Goal: Task Accomplishment & Management: Manage account settings

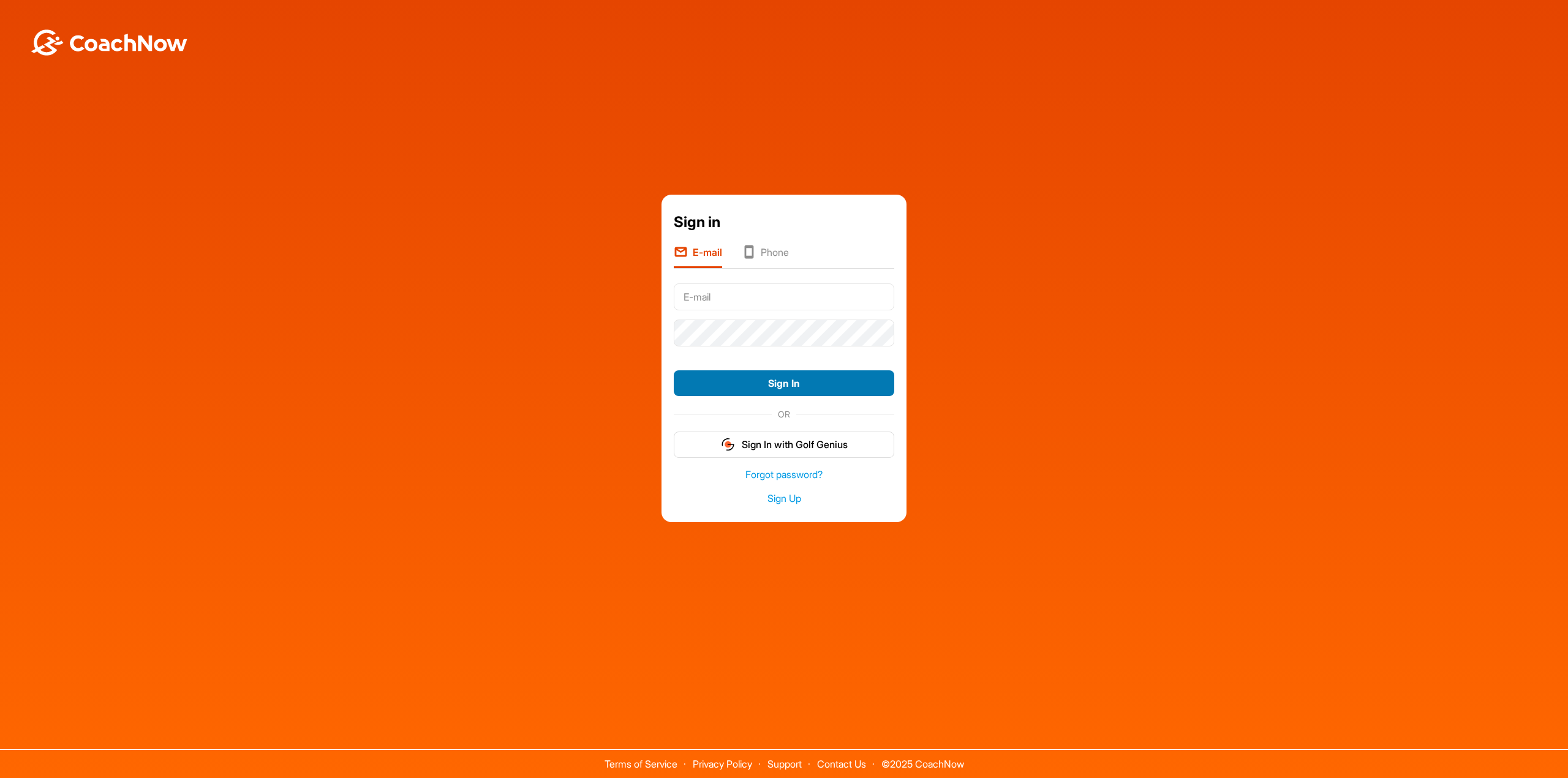
type input "[EMAIL_ADDRESS][DOMAIN_NAME]"
click at [790, 386] on button "Sign In" at bounding box center [784, 383] width 220 height 26
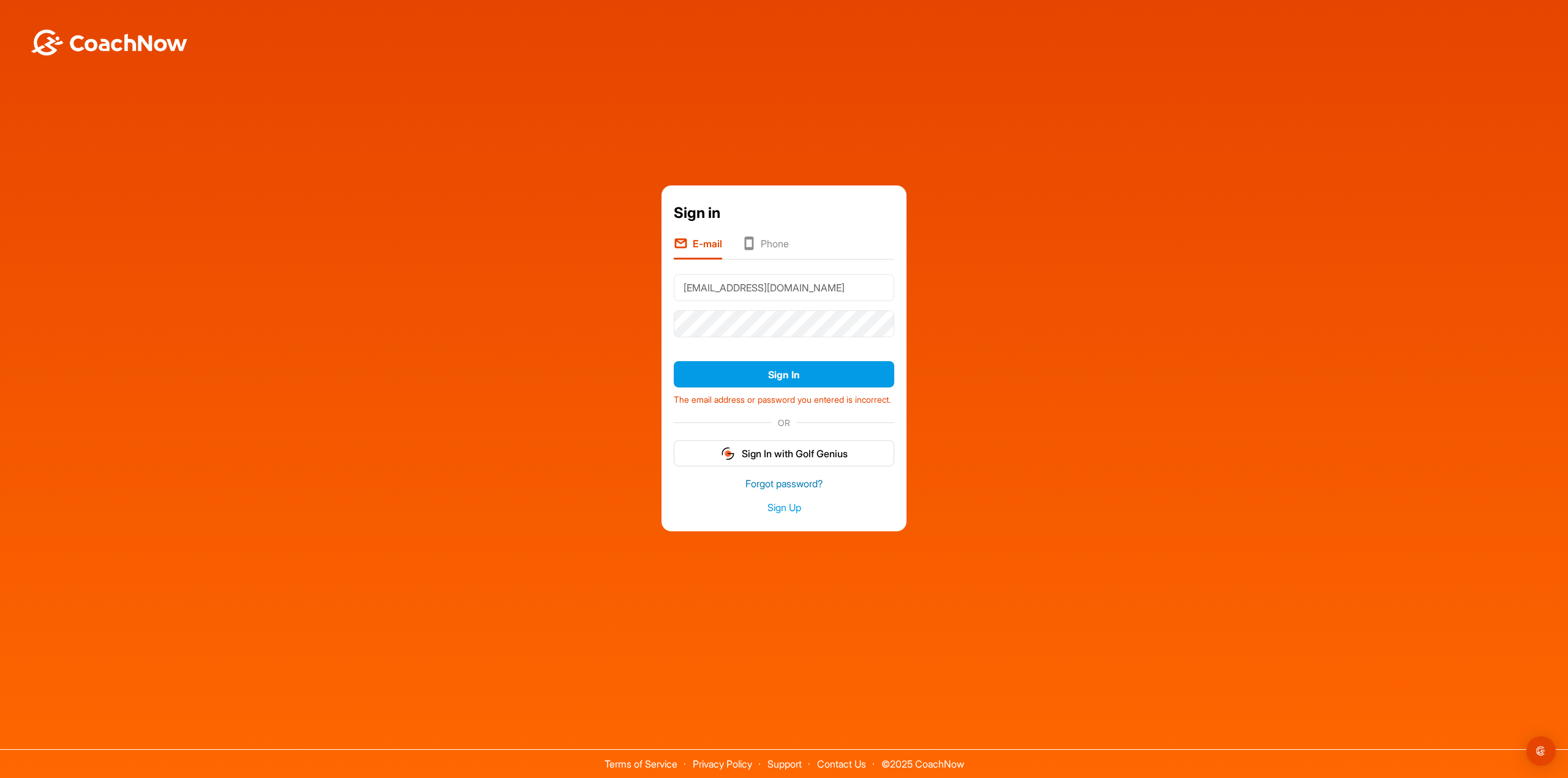
click at [790, 488] on link "Forgot password?" at bounding box center [784, 484] width 220 height 14
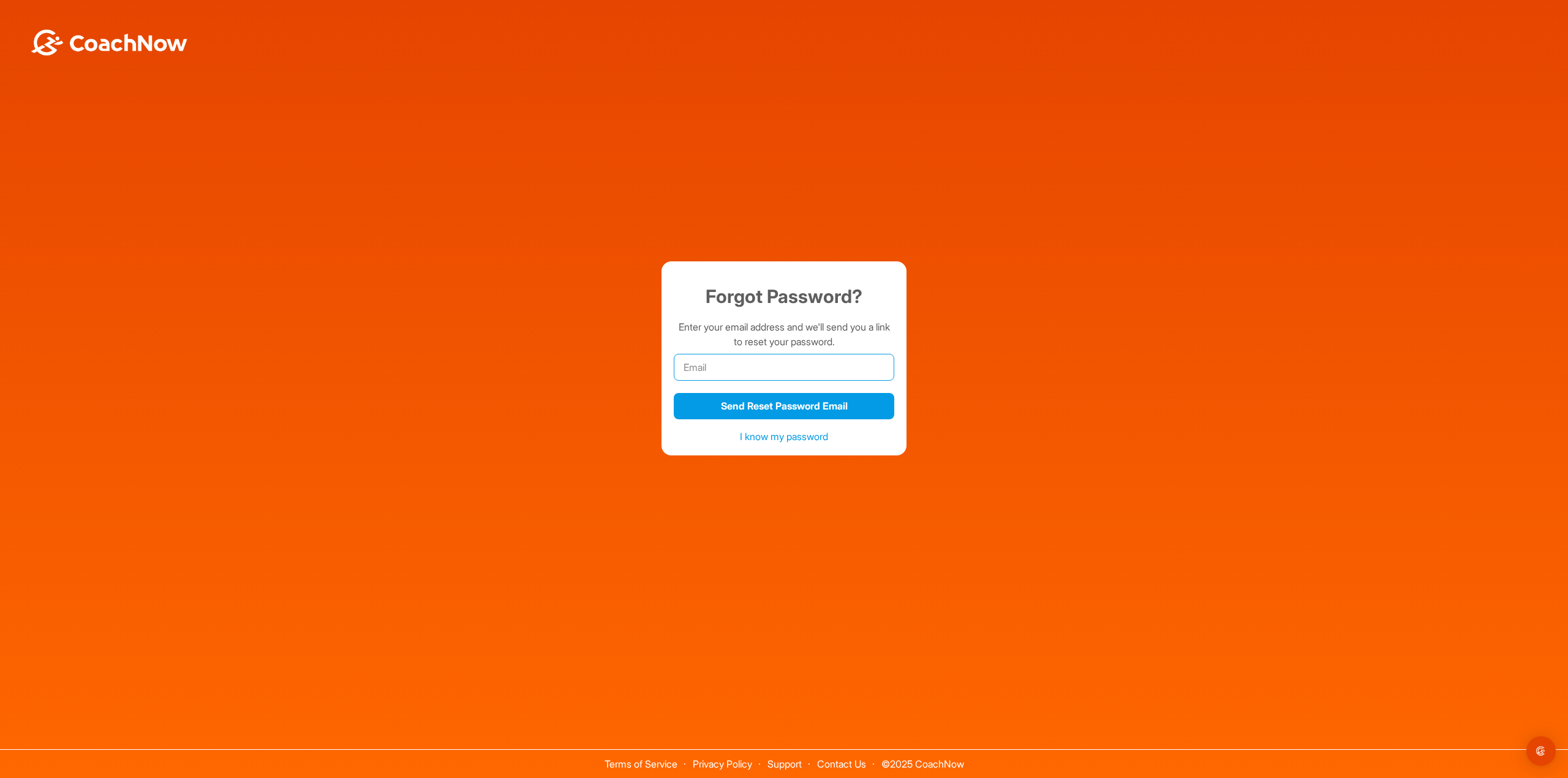
click at [765, 358] on input "email" at bounding box center [784, 367] width 220 height 27
type input "[EMAIL_ADDRESS][DOMAIN_NAME]"
click at [776, 407] on button "Send Reset Password Email" at bounding box center [784, 406] width 220 height 26
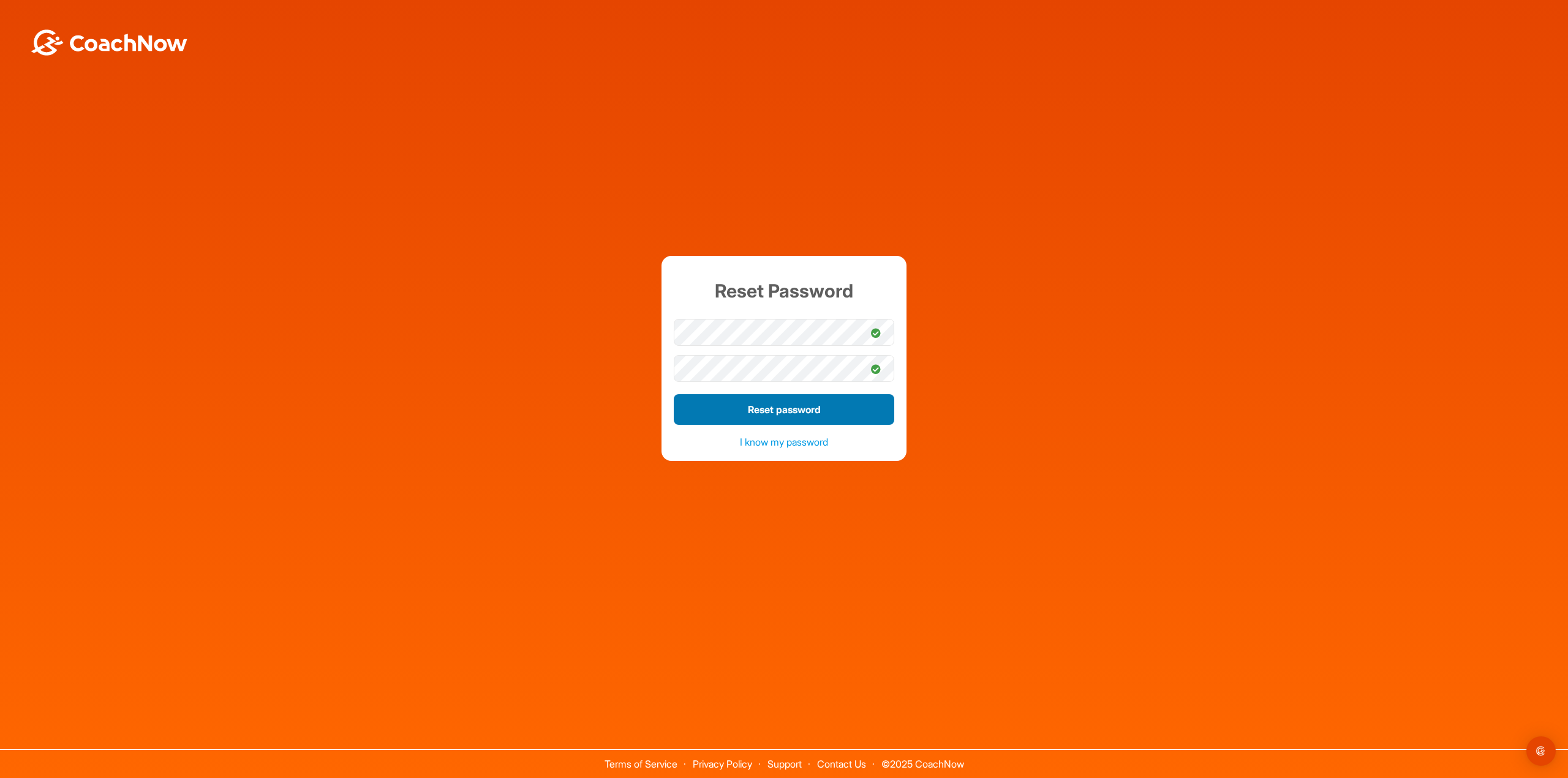
click at [707, 403] on button "Reset password" at bounding box center [784, 409] width 220 height 30
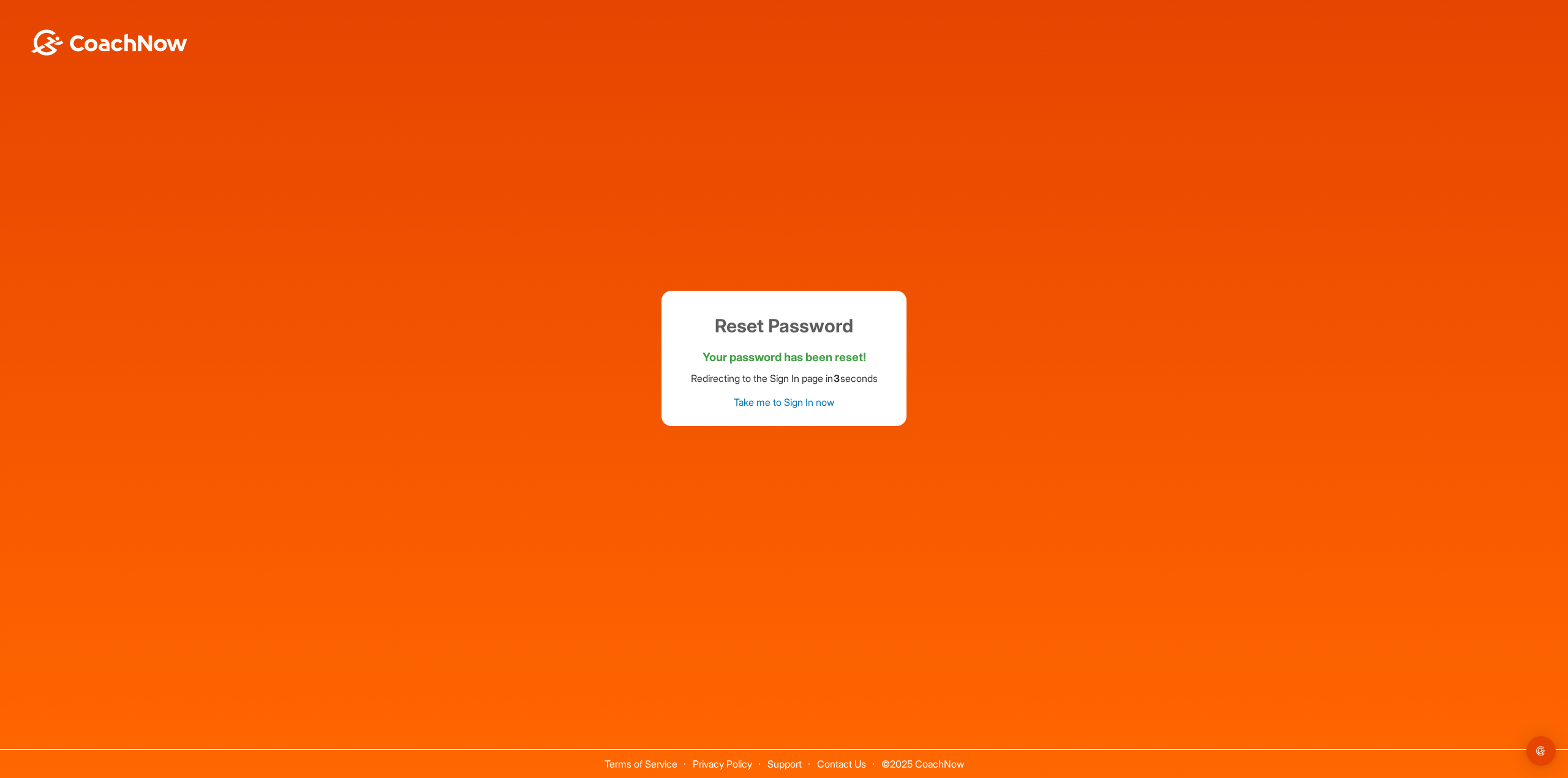
click at [809, 403] on link "Take me to Sign In now" at bounding box center [784, 402] width 101 height 12
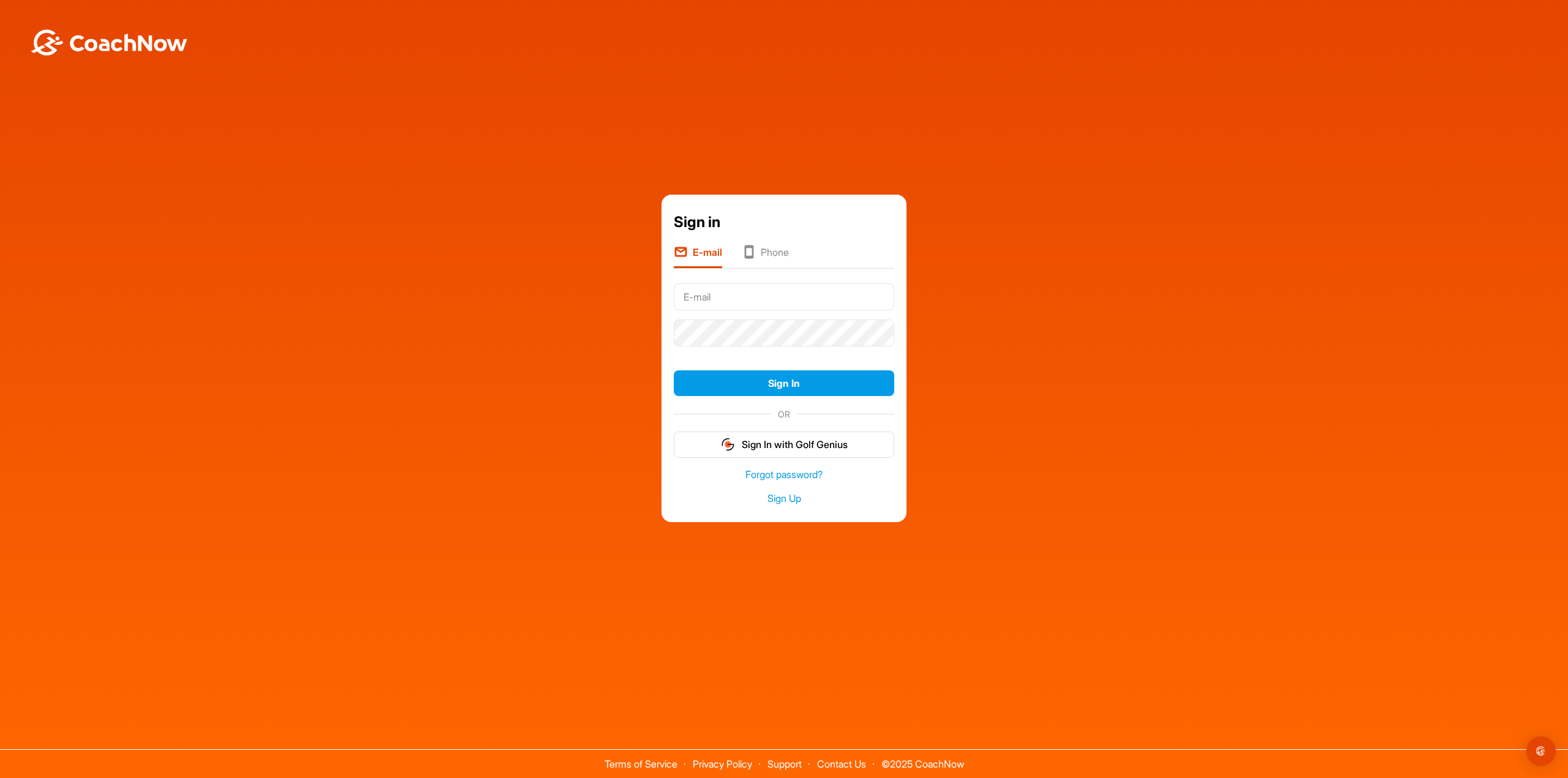
type input "[EMAIL_ADDRESS][DOMAIN_NAME]"
click at [703, 386] on button "Sign In" at bounding box center [784, 383] width 220 height 26
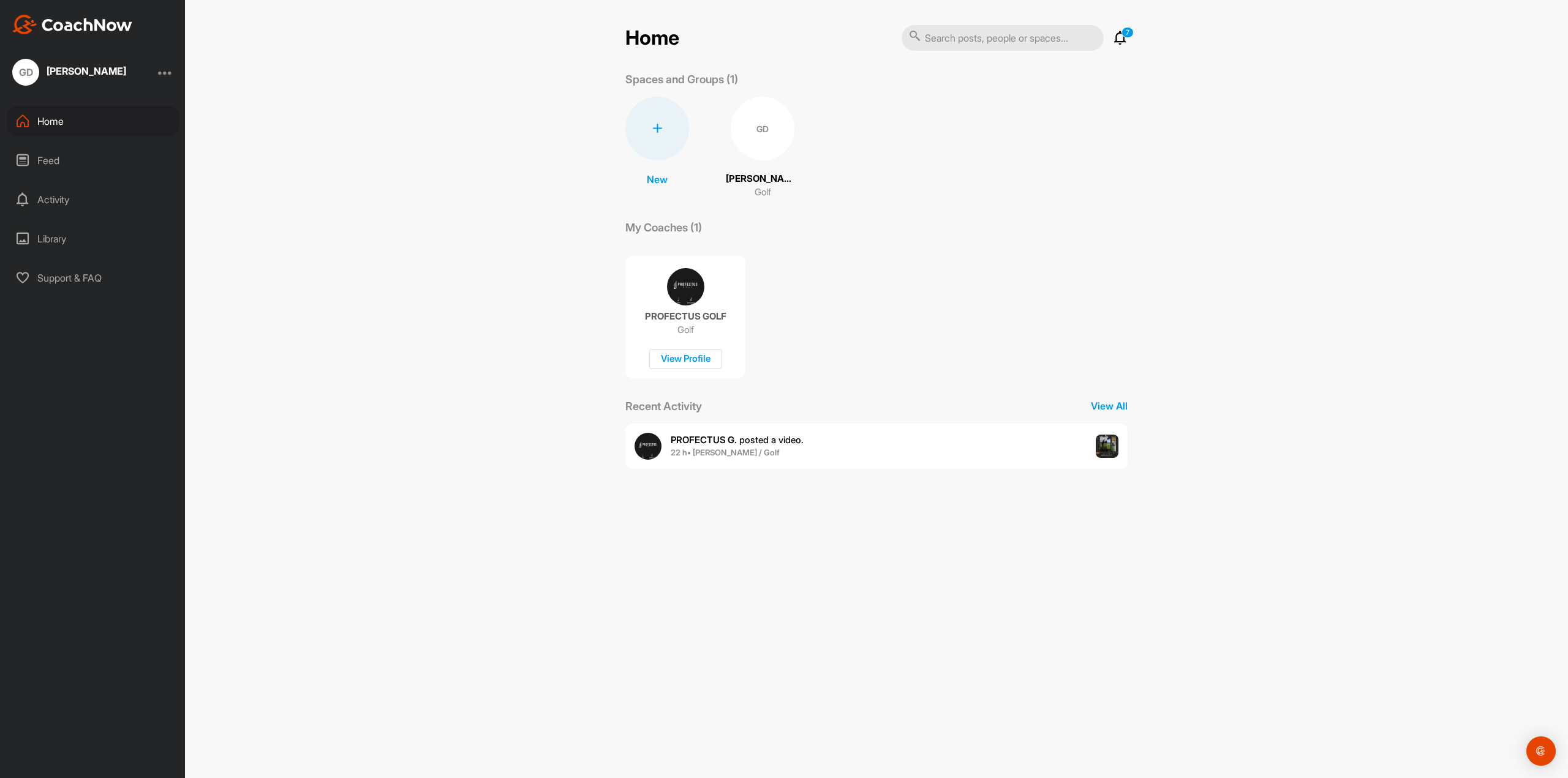
click at [769, 445] on span "PROFECTUS G. posted a video ." at bounding box center [737, 439] width 133 height 11
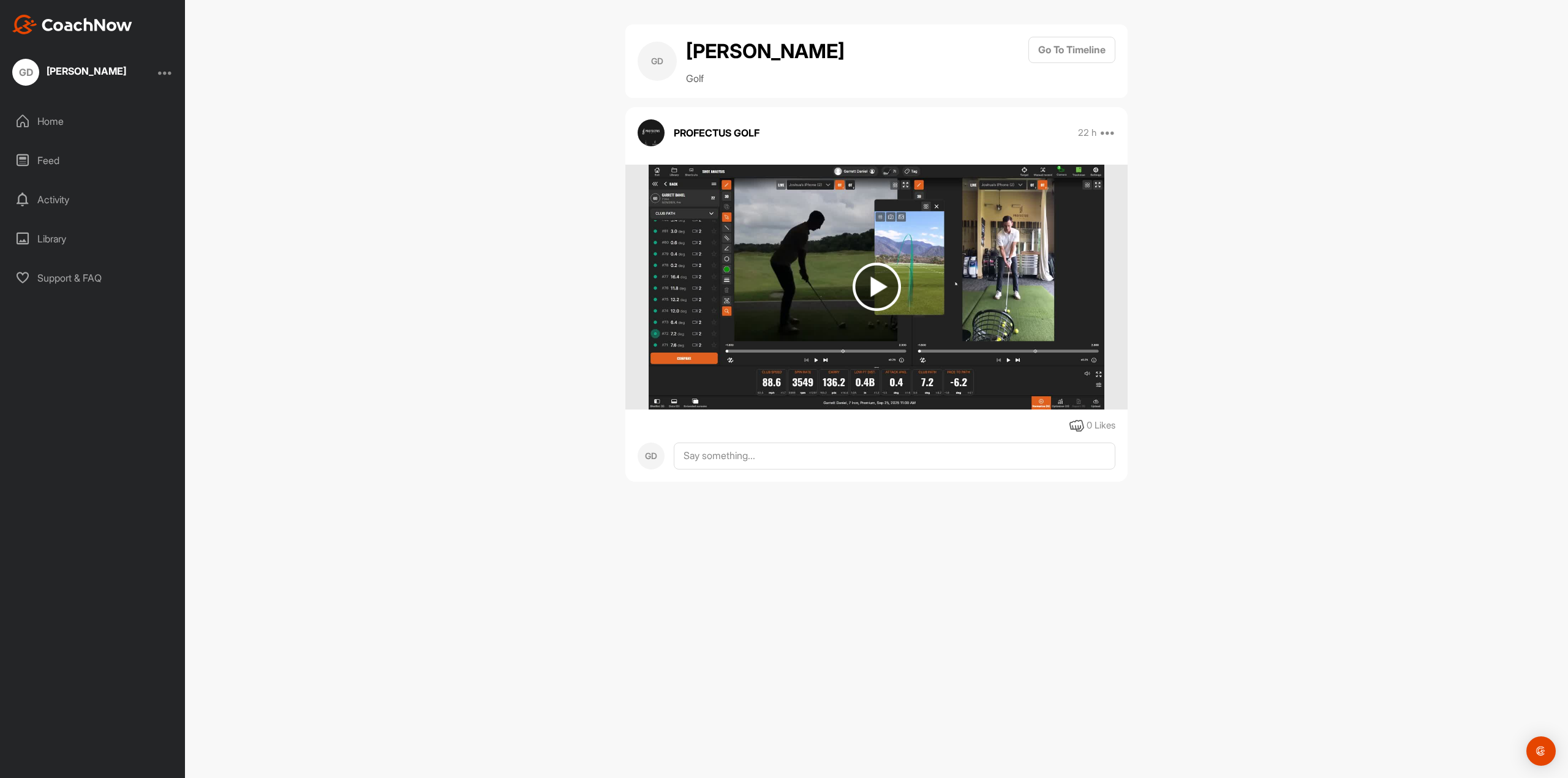
click at [877, 286] on img at bounding box center [877, 287] width 48 height 48
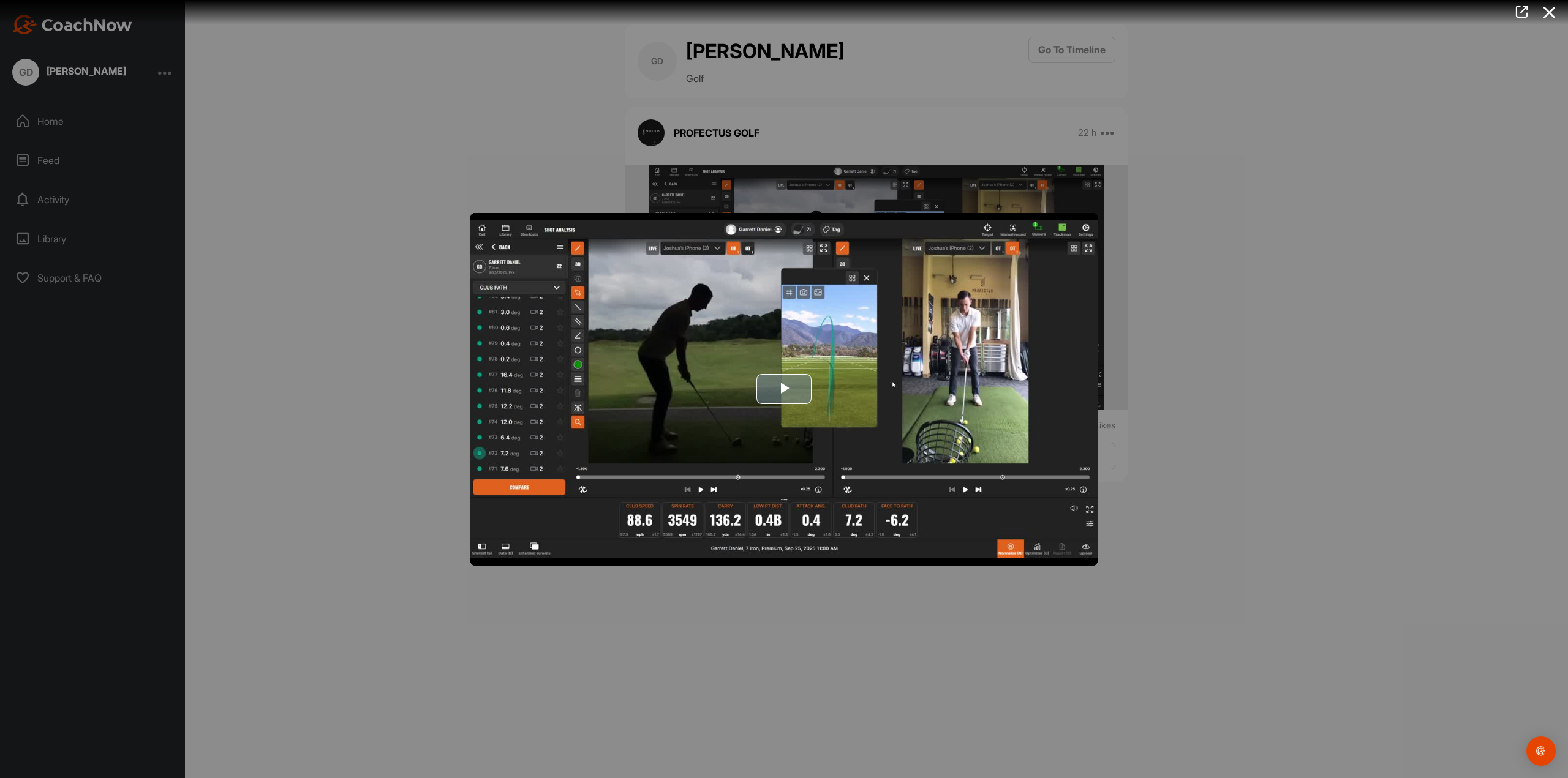
click at [784, 389] on span "Video Player" at bounding box center [784, 389] width 0 height 0
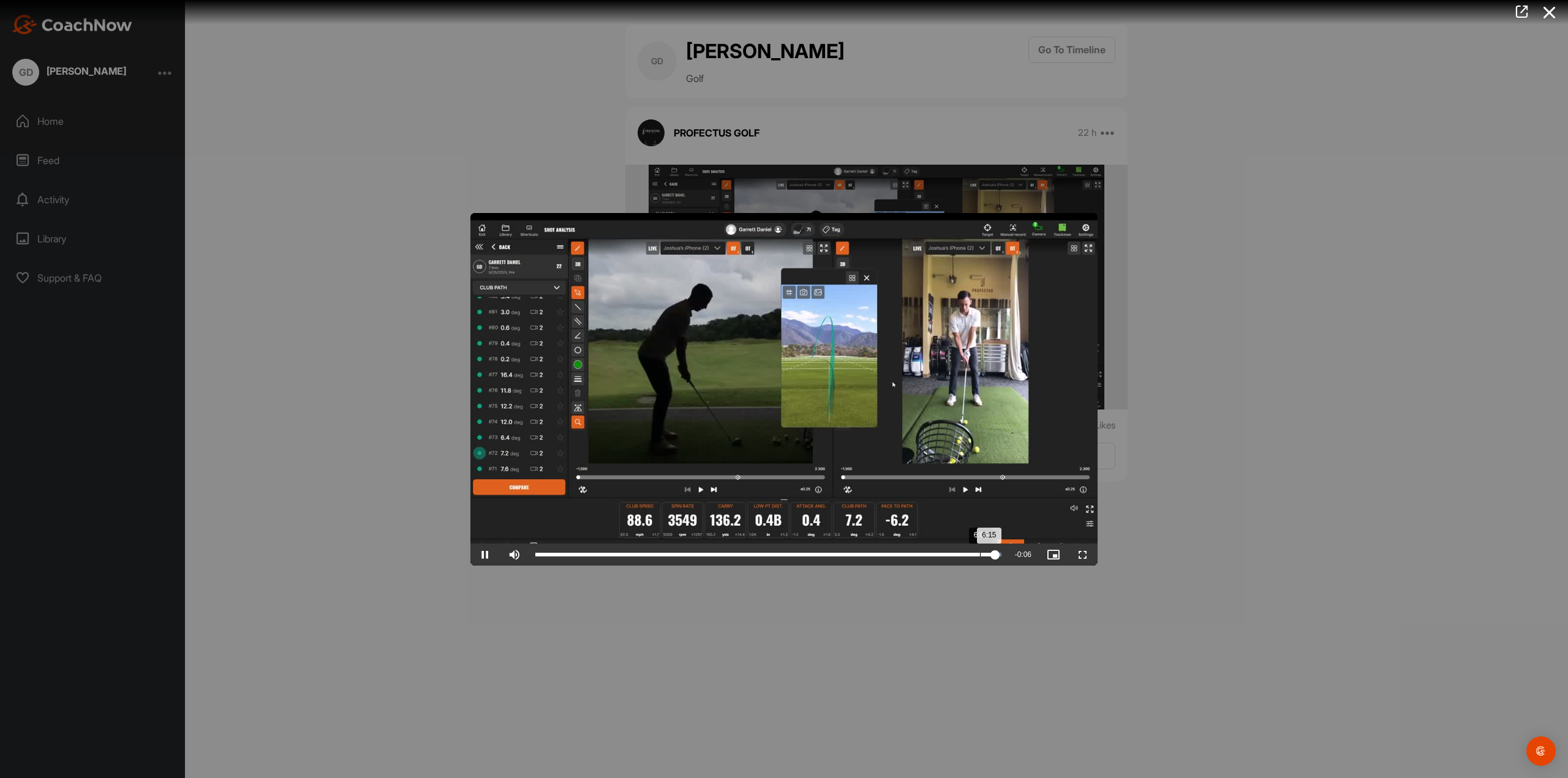
click at [980, 558] on div "Loaded : 100.00% 6:03 6:15" at bounding box center [768, 554] width 478 height 22
click at [435, 141] on div at bounding box center [784, 389] width 1568 height 778
